Goal: Find specific page/section: Find specific page/section

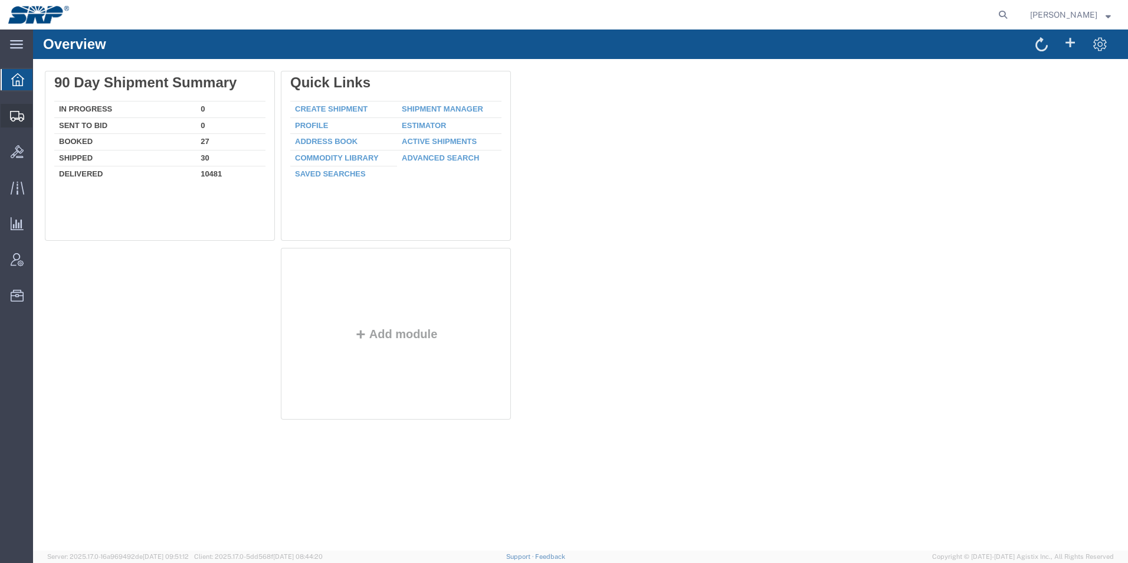
click at [18, 114] on icon at bounding box center [17, 116] width 14 height 11
